Goal: Find specific page/section: Find specific page/section

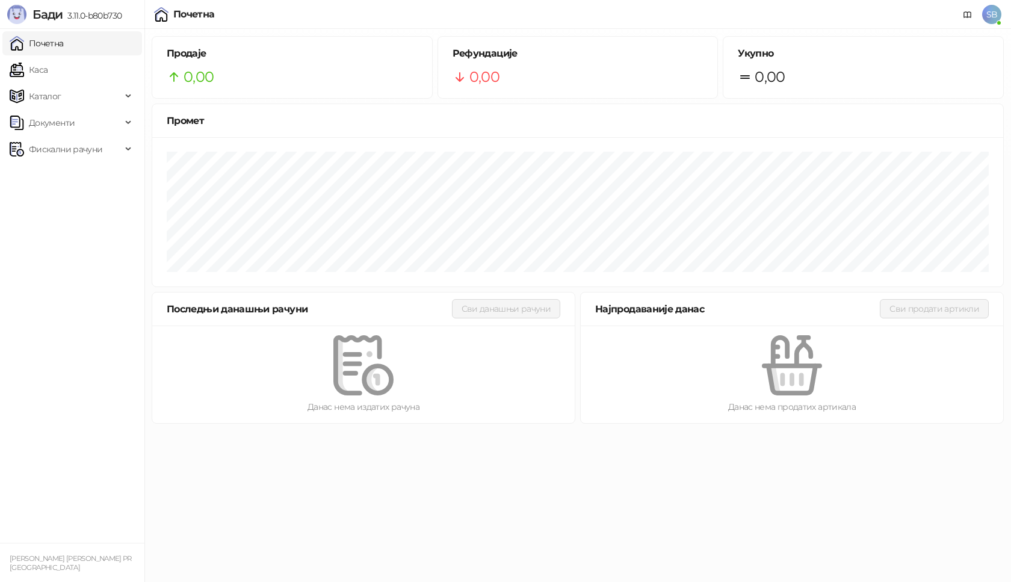
click at [48, 81] on link "Каса" at bounding box center [29, 70] width 38 height 24
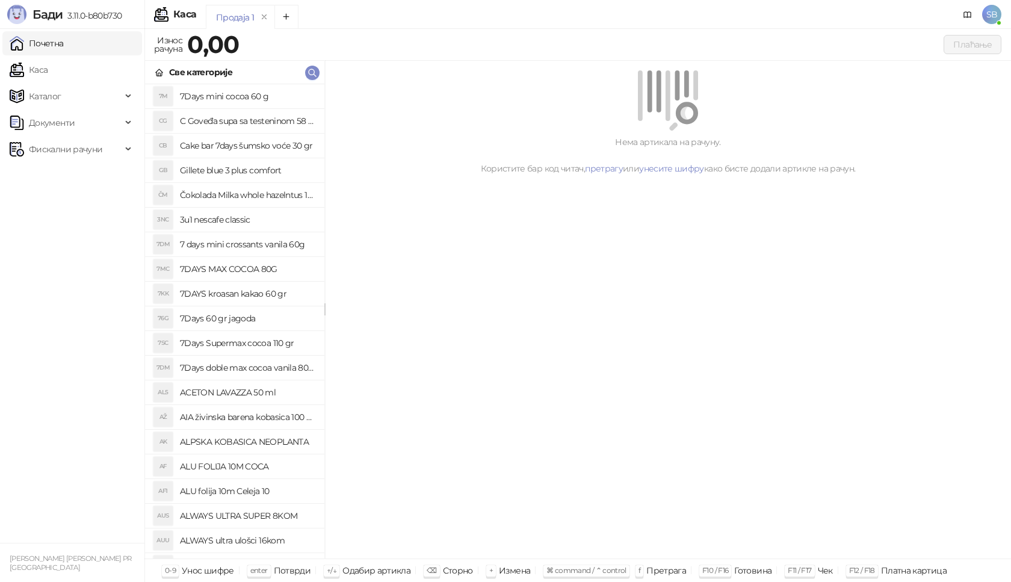
click at [64, 39] on link "Почетна" at bounding box center [37, 43] width 54 height 24
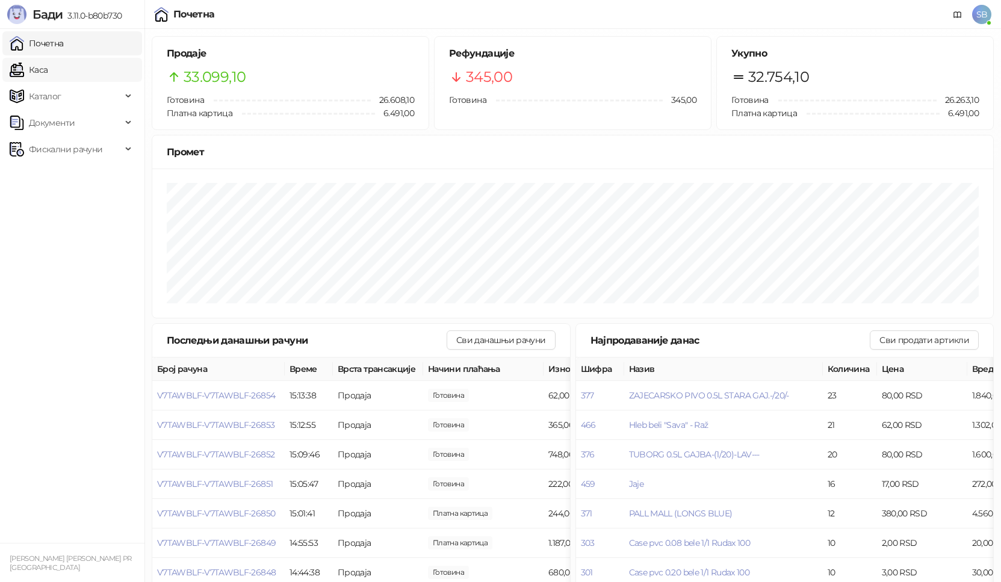
click at [10, 73] on link "Каса" at bounding box center [29, 70] width 38 height 24
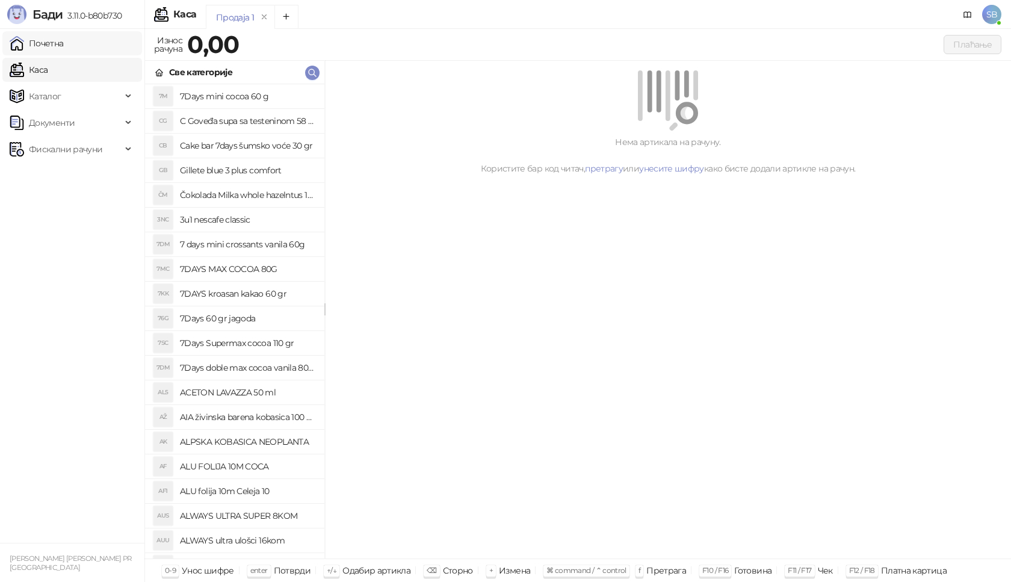
click at [28, 47] on link "Почетна" at bounding box center [37, 43] width 54 height 24
